Goal: Task Accomplishment & Management: Manage account settings

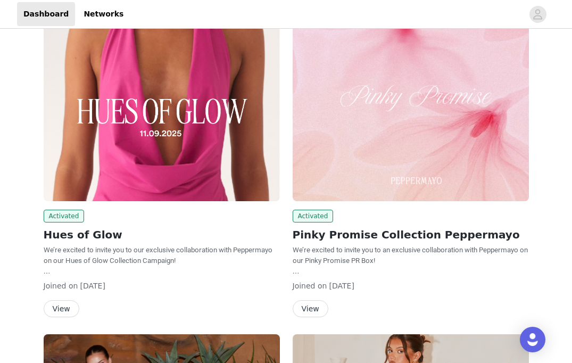
scroll to position [346, 0]
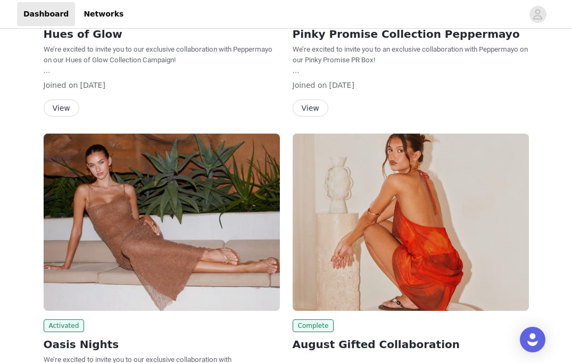
click at [63, 72] on button "View" at bounding box center [62, 108] width 36 height 17
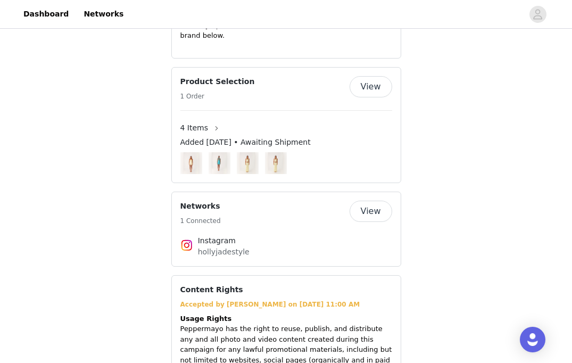
scroll to position [805, 0]
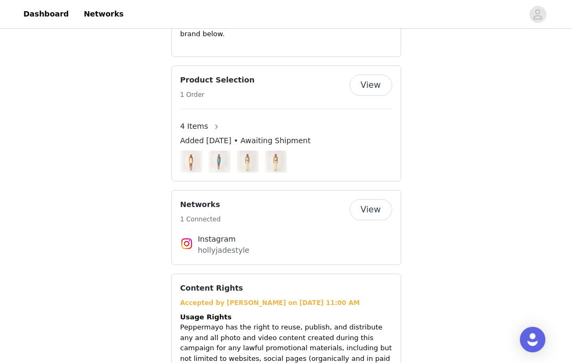
click at [114, 72] on button "View" at bounding box center [371, 84] width 43 height 21
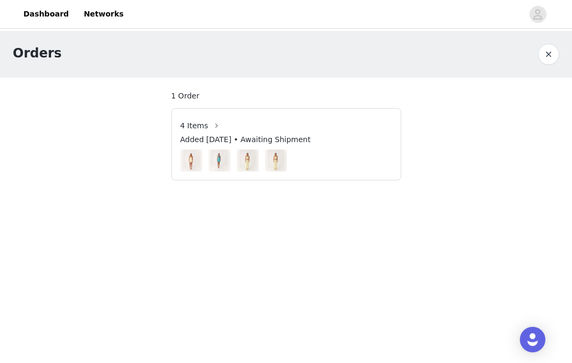
click at [114, 55] on button "button" at bounding box center [548, 54] width 21 height 21
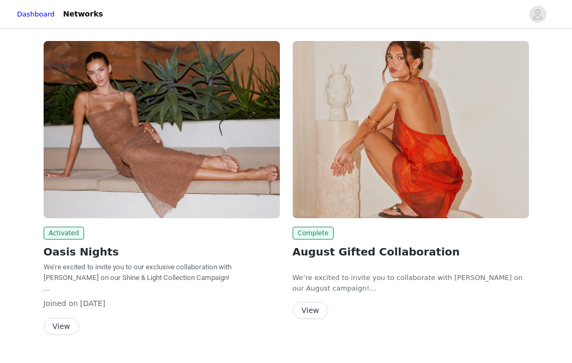
scroll to position [465, 0]
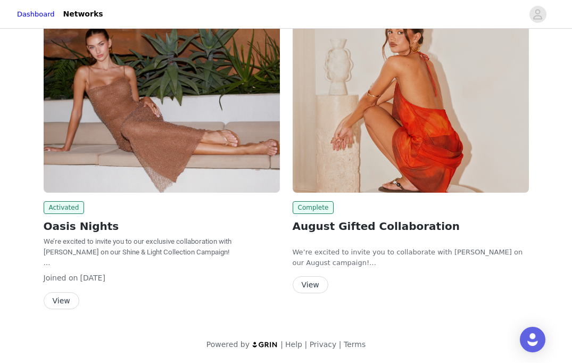
click at [311, 282] on button "View" at bounding box center [311, 284] width 36 height 17
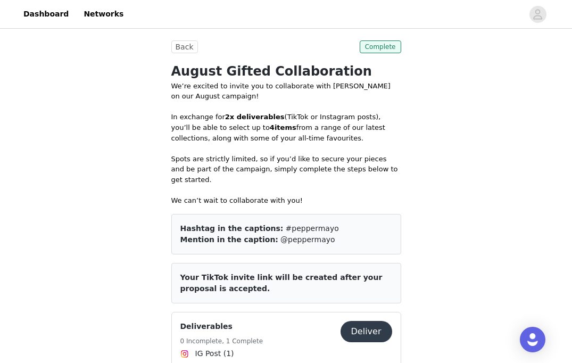
scroll to position [411, 0]
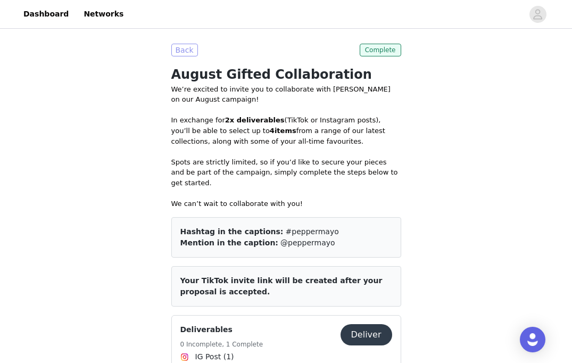
click at [184, 52] on button "Back" at bounding box center [184, 50] width 27 height 13
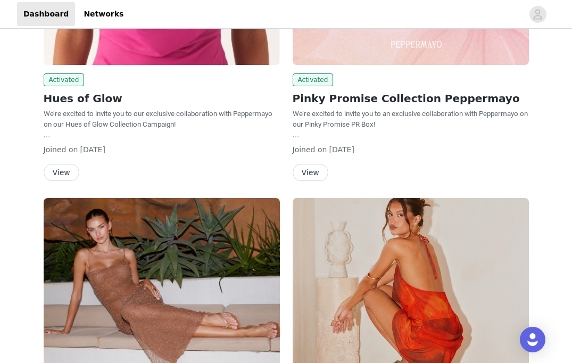
scroll to position [275, 0]
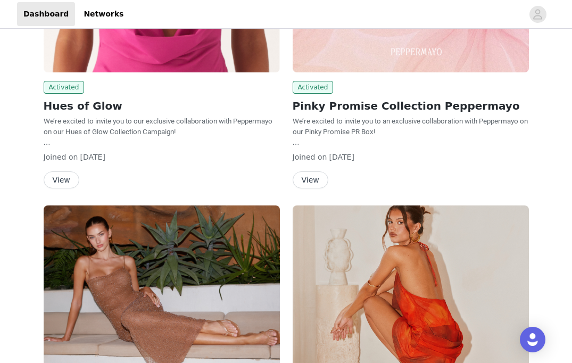
click at [61, 180] on button "View" at bounding box center [62, 179] width 36 height 17
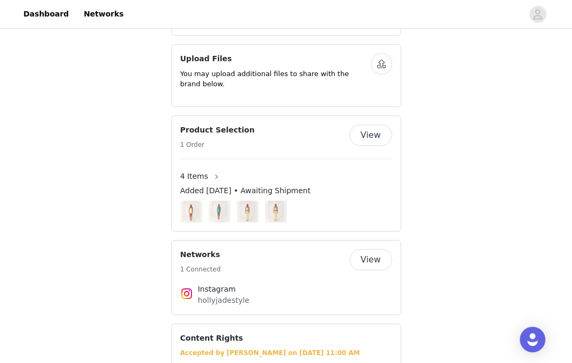
scroll to position [754, 0]
click at [361, 145] on button "View" at bounding box center [371, 135] width 43 height 21
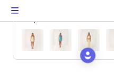
scroll to position [125, 0]
click at [30, 38] on img at bounding box center [33, 40] width 14 height 22
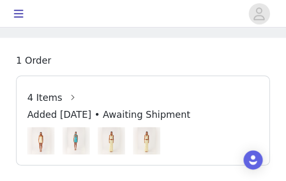
scroll to position [12, 0]
